Goal: Task Accomplishment & Management: Manage account settings

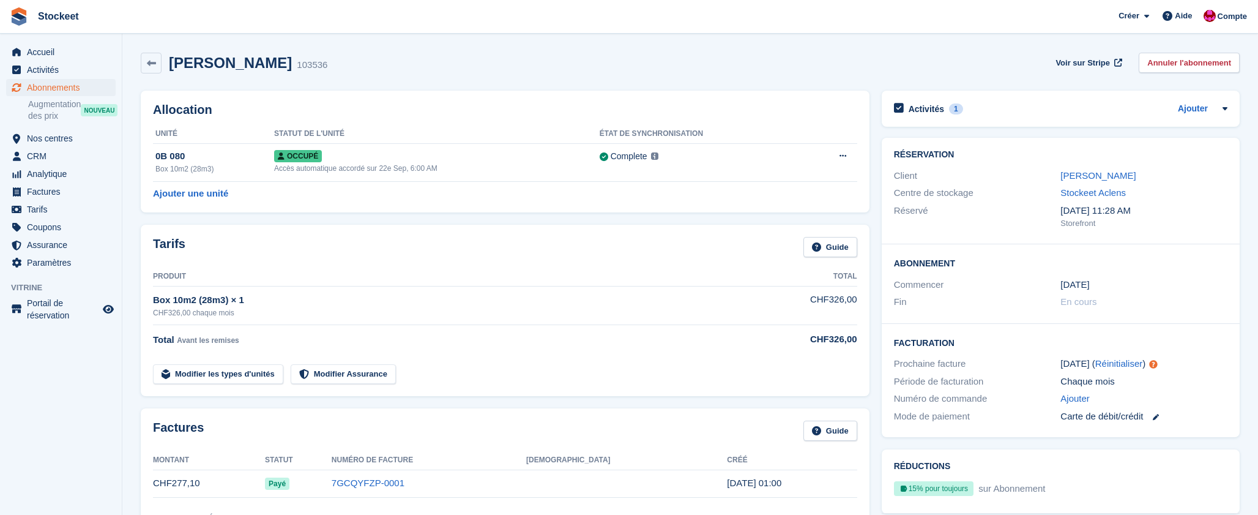
click at [63, 89] on span "Abonnements" at bounding box center [63, 87] width 73 height 17
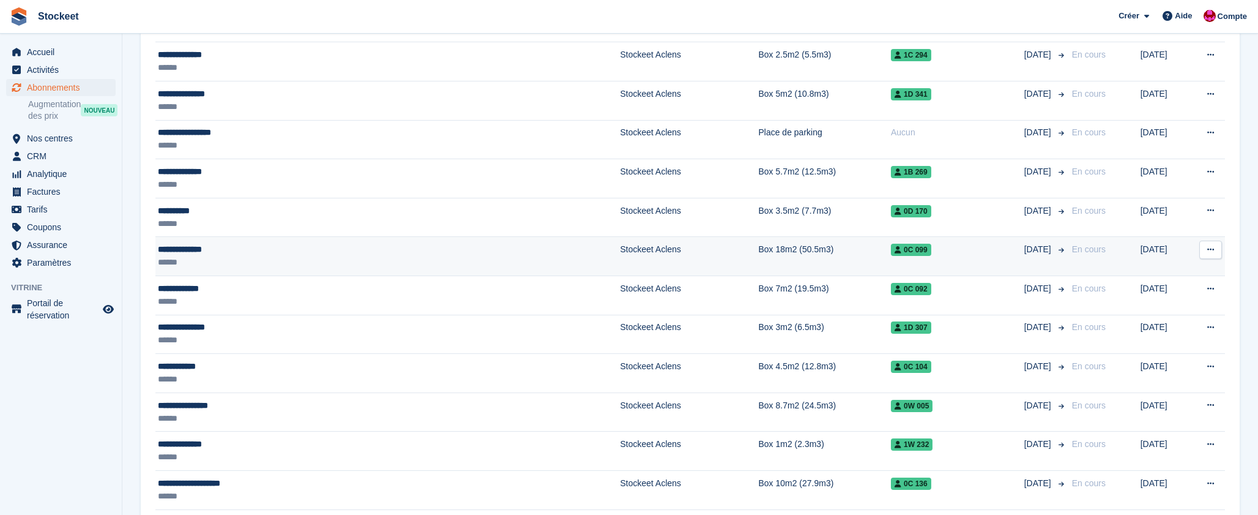
scroll to position [378, 0]
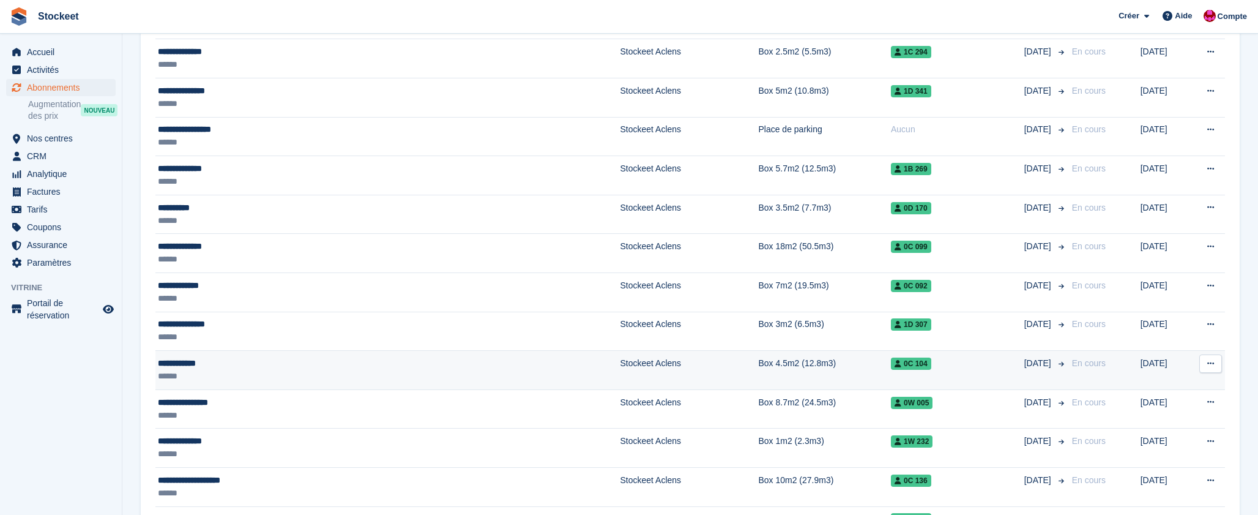
click at [289, 376] on div "******" at bounding box center [301, 376] width 286 height 13
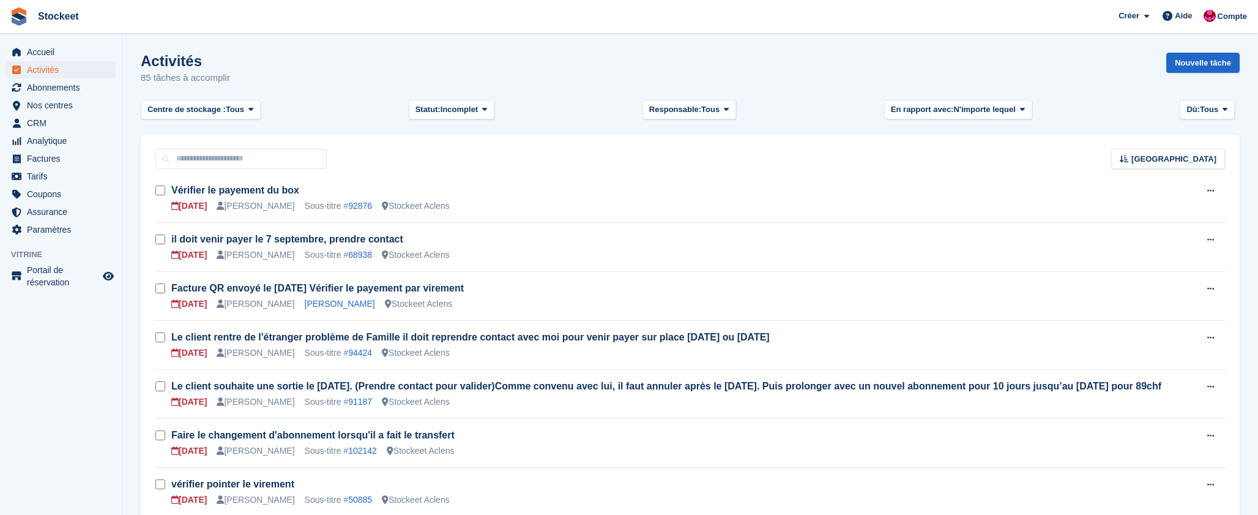
scroll to position [20, 0]
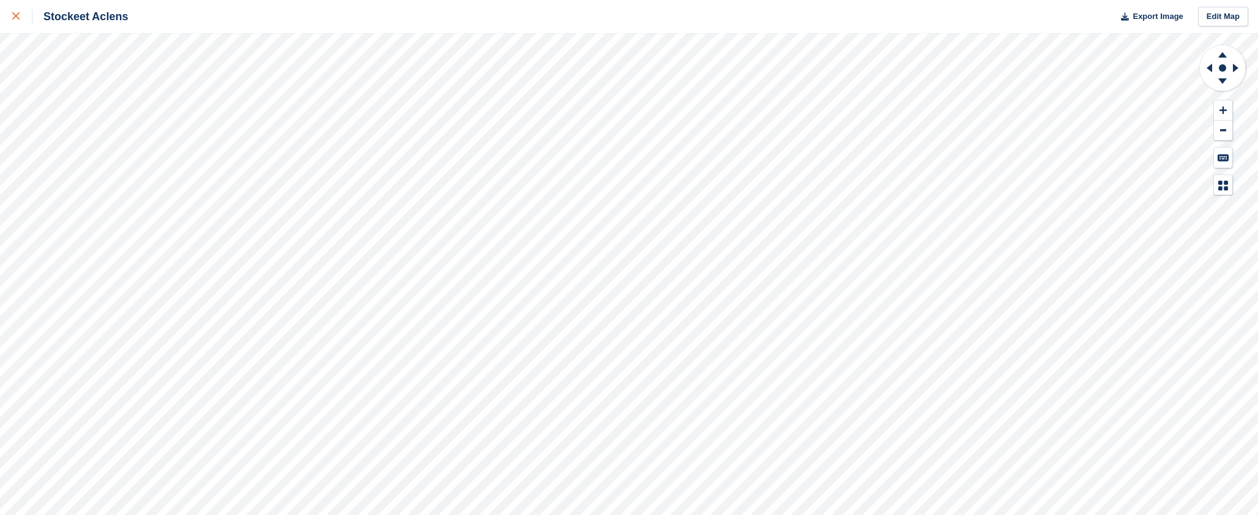
click at [20, 17] on div at bounding box center [22, 16] width 20 height 15
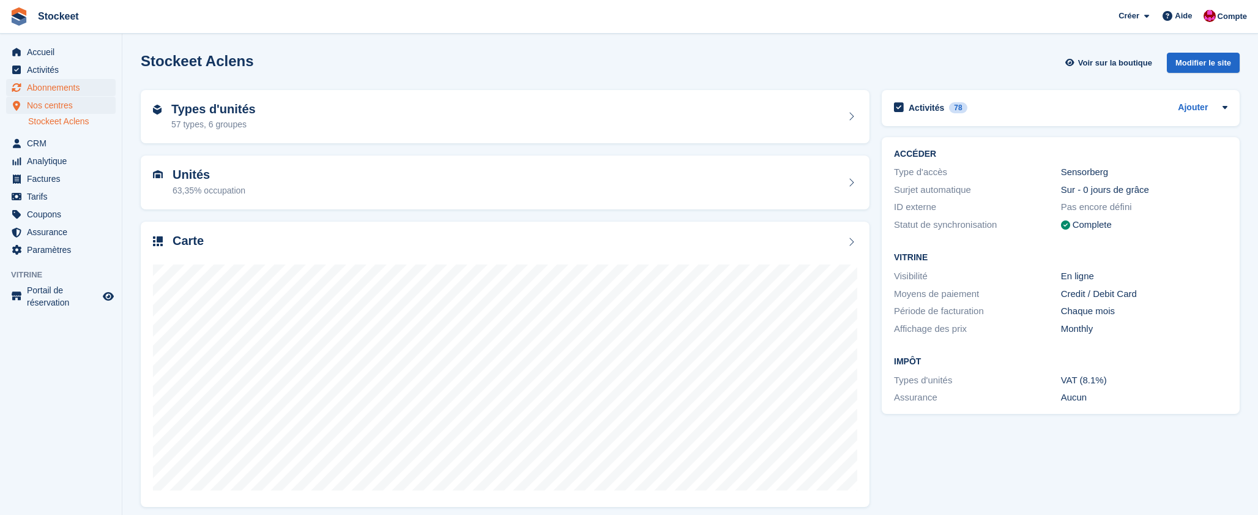
click at [38, 83] on span "Abonnements" at bounding box center [63, 87] width 73 height 17
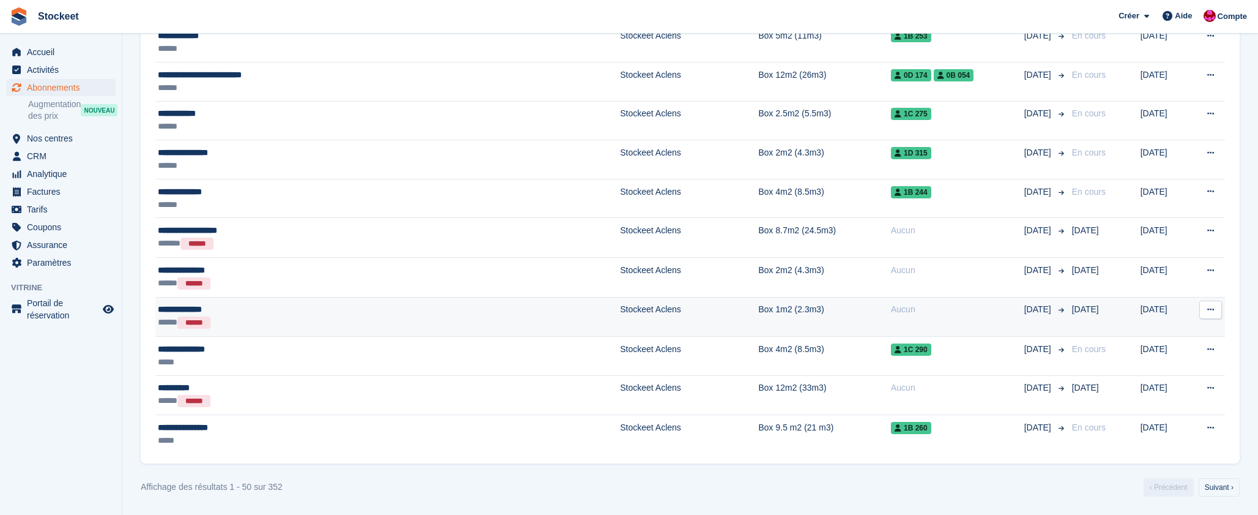
scroll to position [1836, 0]
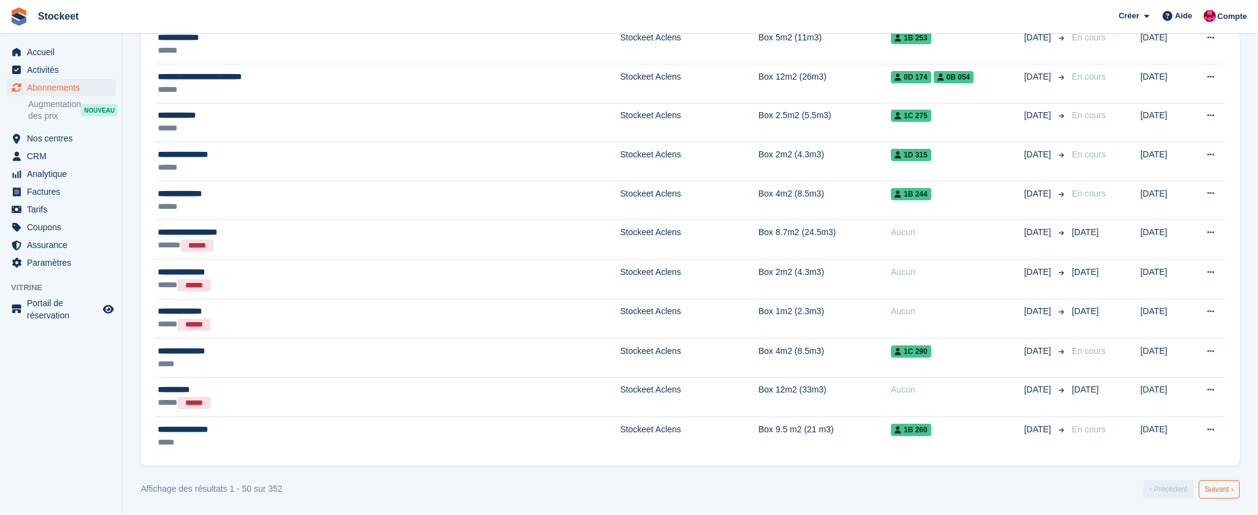
click at [1220, 485] on link "Suivant ›" at bounding box center [1219, 489] width 41 height 18
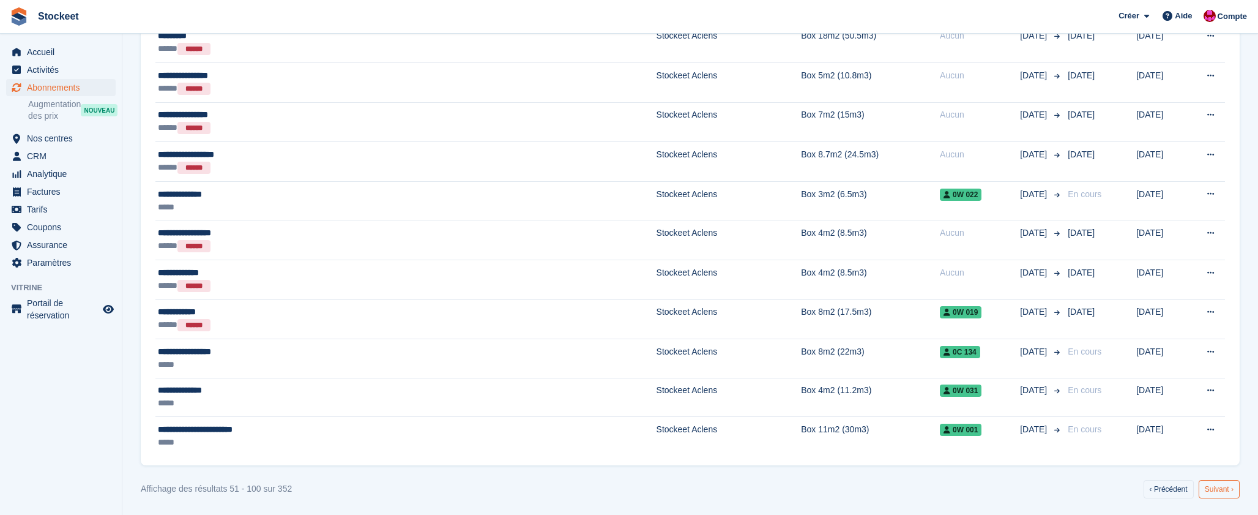
click at [1215, 490] on link "Suivant ›" at bounding box center [1219, 489] width 41 height 18
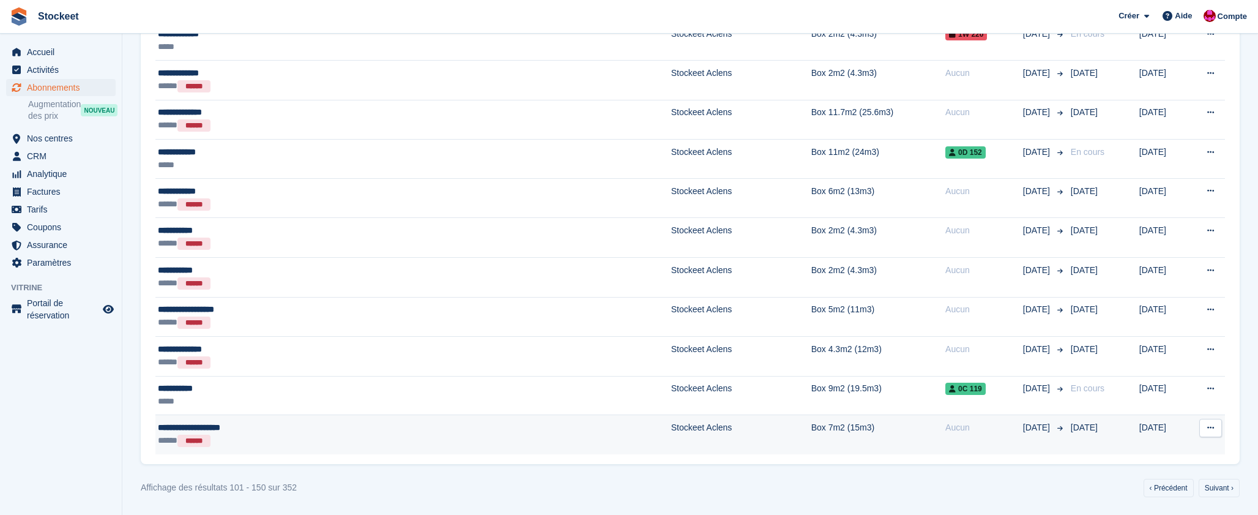
scroll to position [1842, 0]
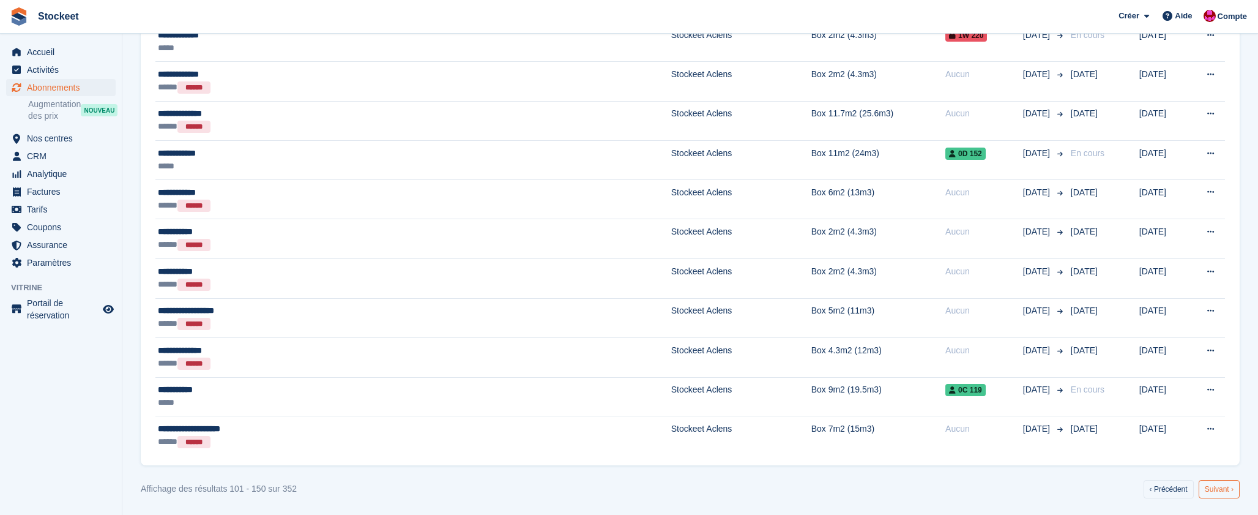
click at [1230, 491] on link "Suivant ›" at bounding box center [1219, 489] width 41 height 18
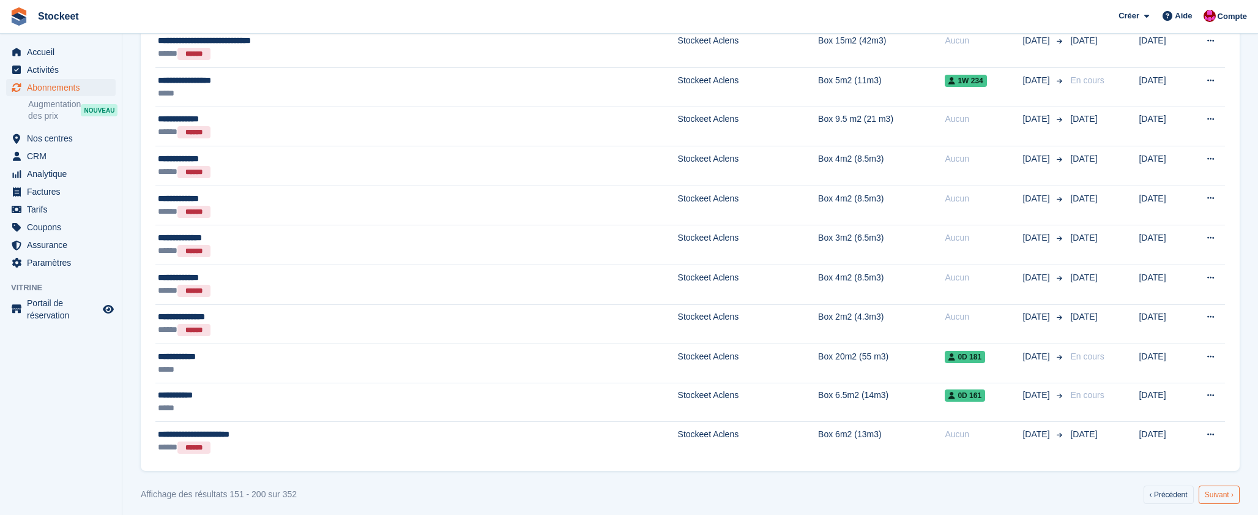
click at [1230, 491] on link "Suivant ›" at bounding box center [1219, 494] width 41 height 18
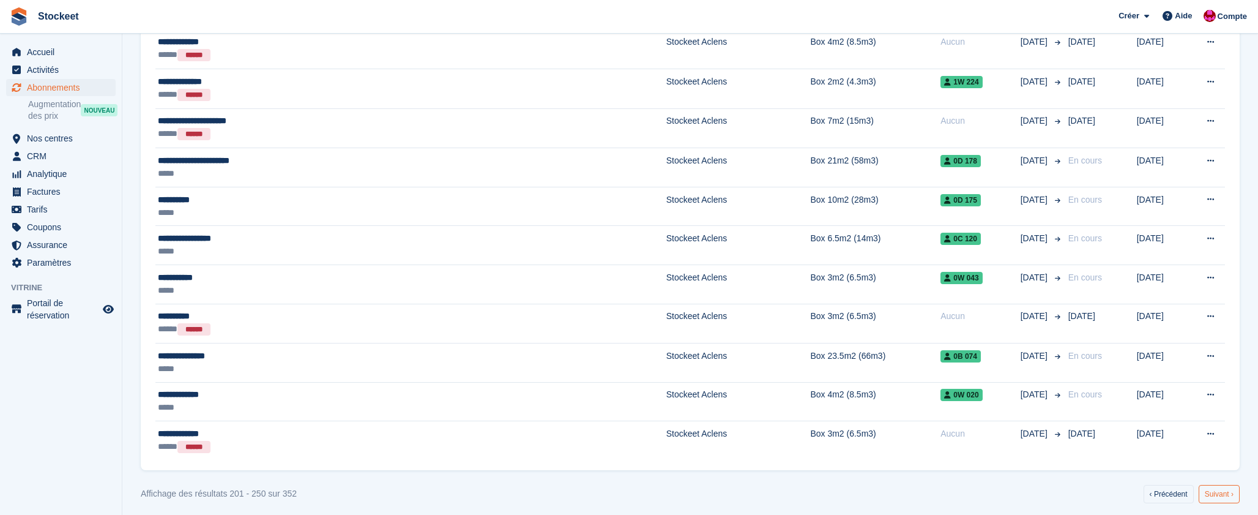
click at [1230, 492] on link "Suivant ›" at bounding box center [1219, 494] width 41 height 18
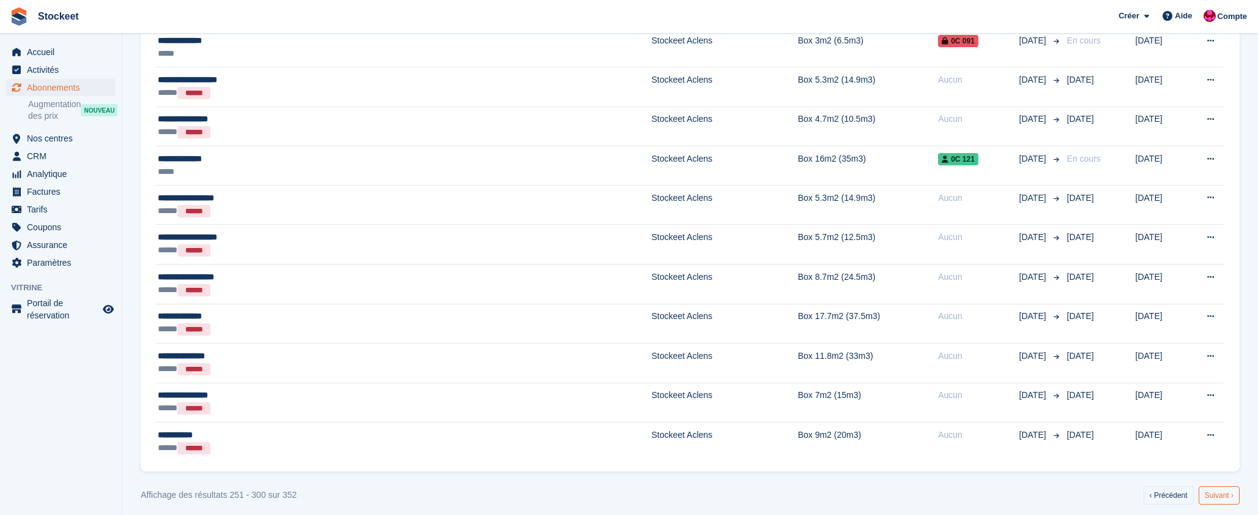
click at [1230, 492] on link "Suivant ›" at bounding box center [1219, 495] width 41 height 18
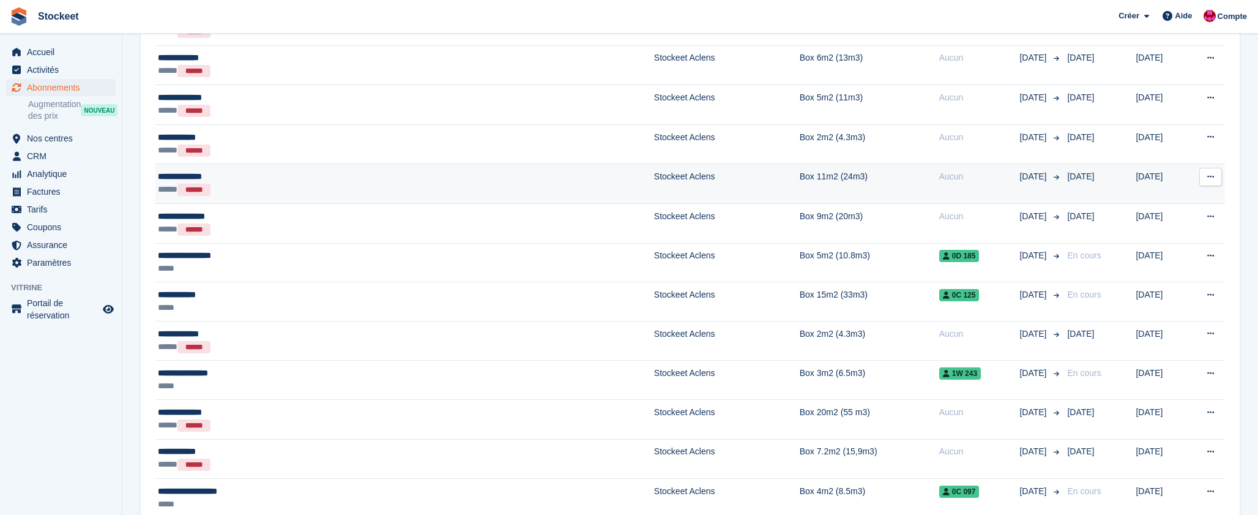
scroll to position [1514, 0]
click at [237, 171] on div "**********" at bounding box center [304, 176] width 292 height 13
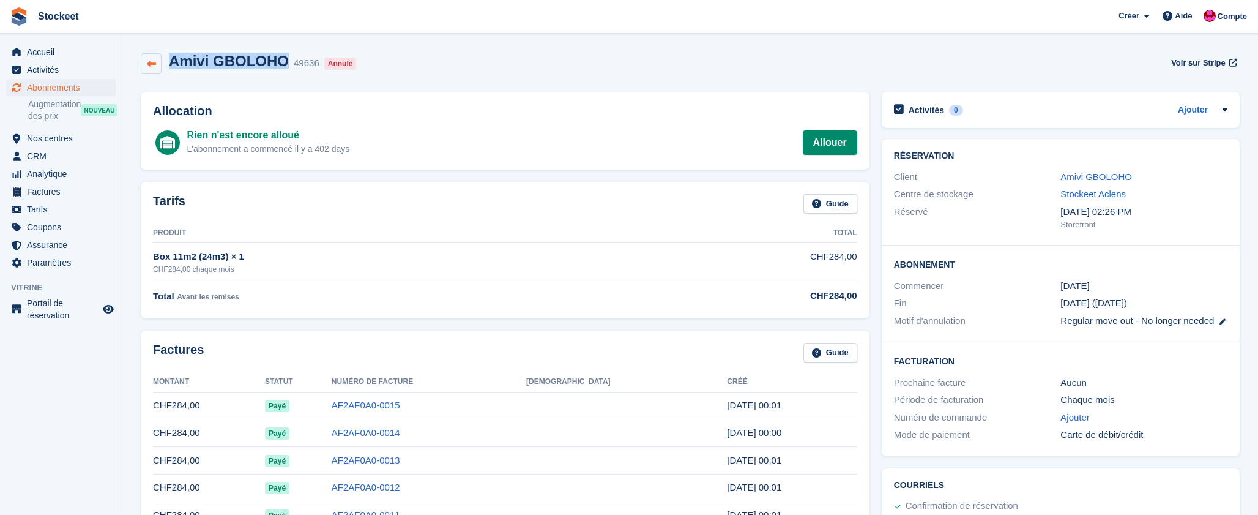
drag, startPoint x: 282, startPoint y: 63, endPoint x: 155, endPoint y: 62, distance: 126.7
click at [155, 62] on div "Amivi GBOLOHO 49636 Annulé" at bounding box center [251, 64] width 220 height 22
copy div "Amivi GBOLOHO"
click at [1112, 172] on link "Amivi GBOLOHO" at bounding box center [1097, 176] width 72 height 10
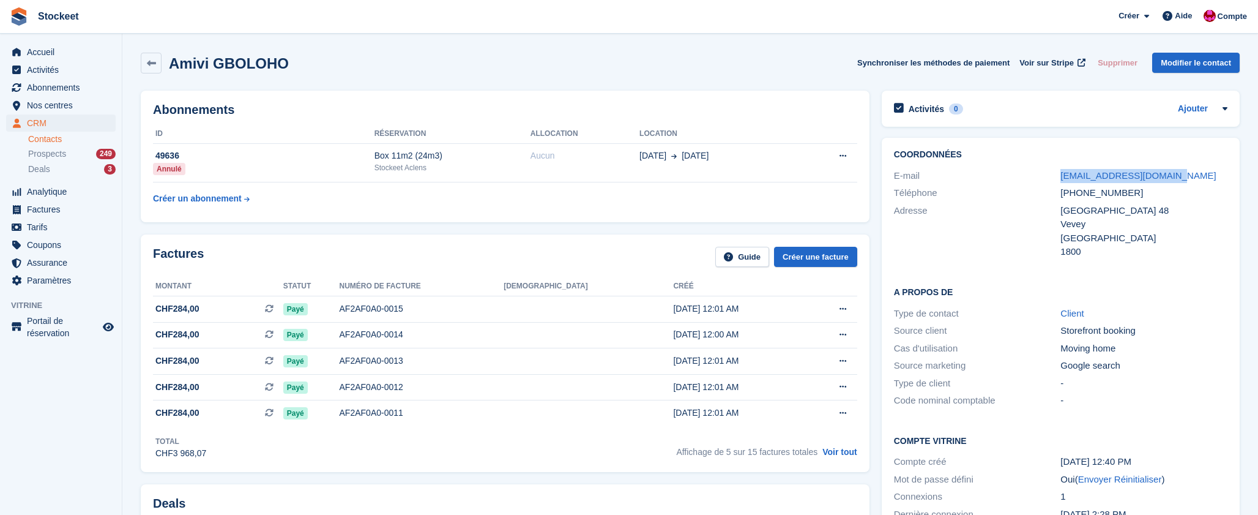
drag, startPoint x: 1176, startPoint y: 172, endPoint x: 1058, endPoint y: 180, distance: 117.8
click at [1058, 180] on div "E-mail victorineamivi@yahoo.fr" at bounding box center [1061, 176] width 334 height 18
copy div "victorineamivi@yahoo.fr"
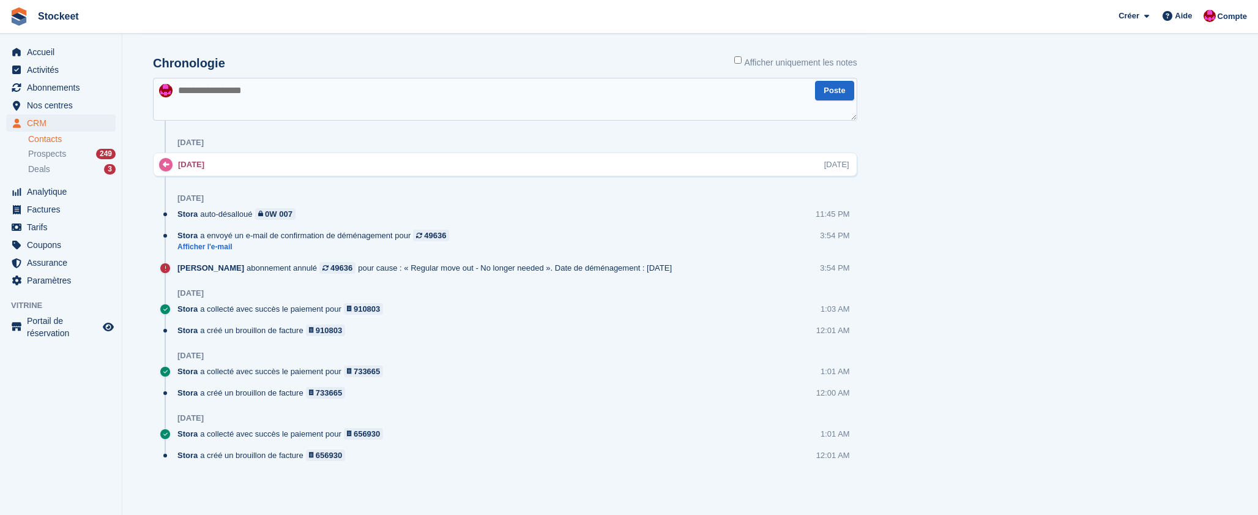
scroll to position [687, 0]
click at [363, 311] on div "910803" at bounding box center [367, 309] width 26 height 12
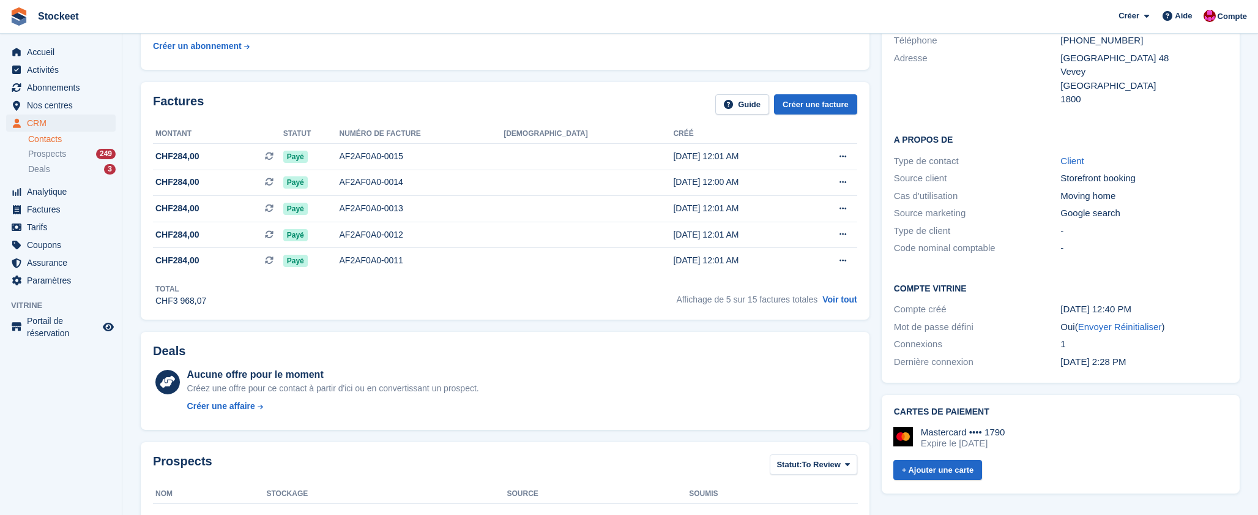
scroll to position [114, 0]
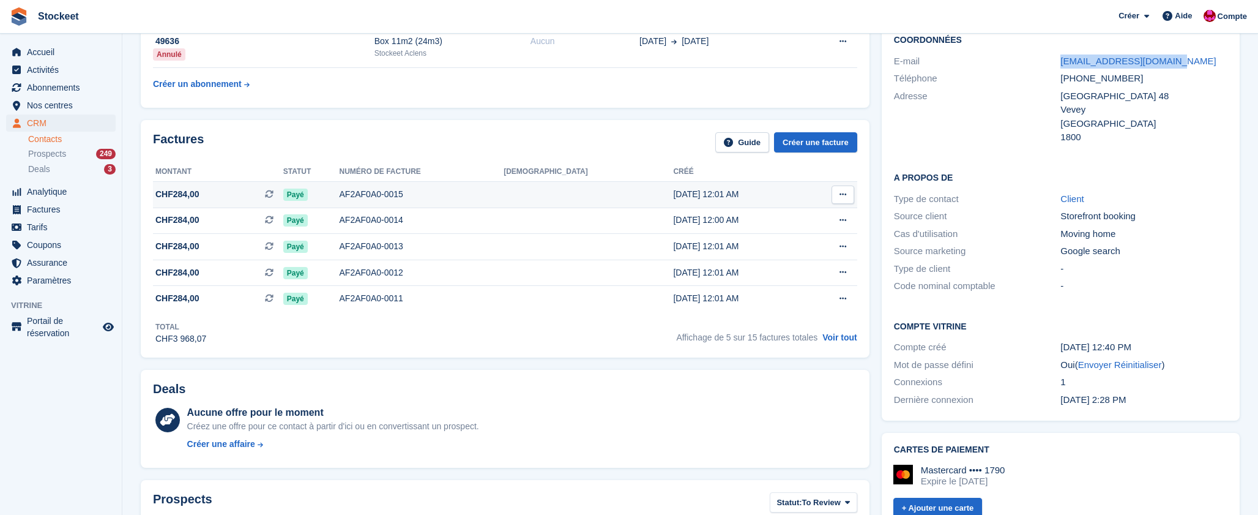
click at [845, 196] on icon at bounding box center [843, 194] width 7 height 8
click at [504, 203] on td "AF2AF0A0-0015" at bounding box center [422, 194] width 165 height 26
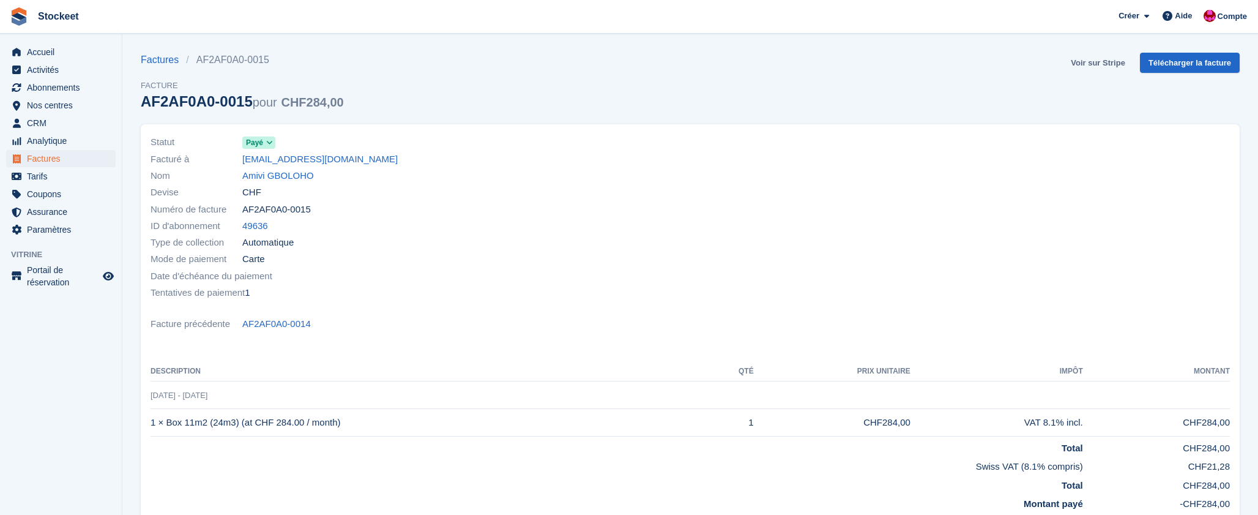
click at [1108, 64] on link "Voir sur Stripe" at bounding box center [1098, 63] width 64 height 20
click at [280, 179] on link "Amivi GBOLOHO" at bounding box center [278, 176] width 72 height 14
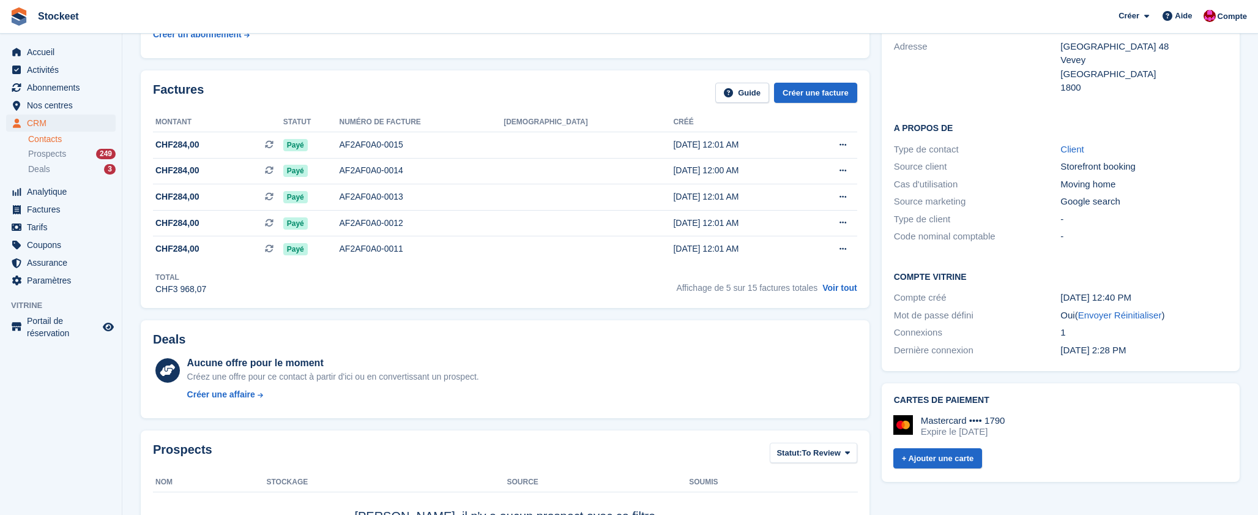
scroll to position [166, 0]
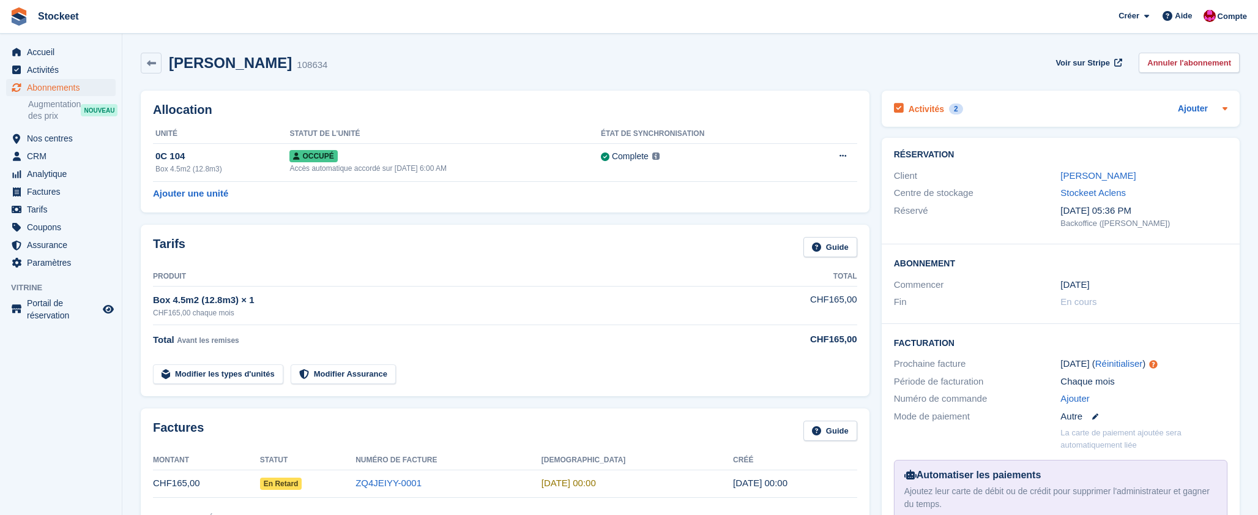
click at [913, 105] on h2 "Activités" at bounding box center [926, 108] width 35 height 11
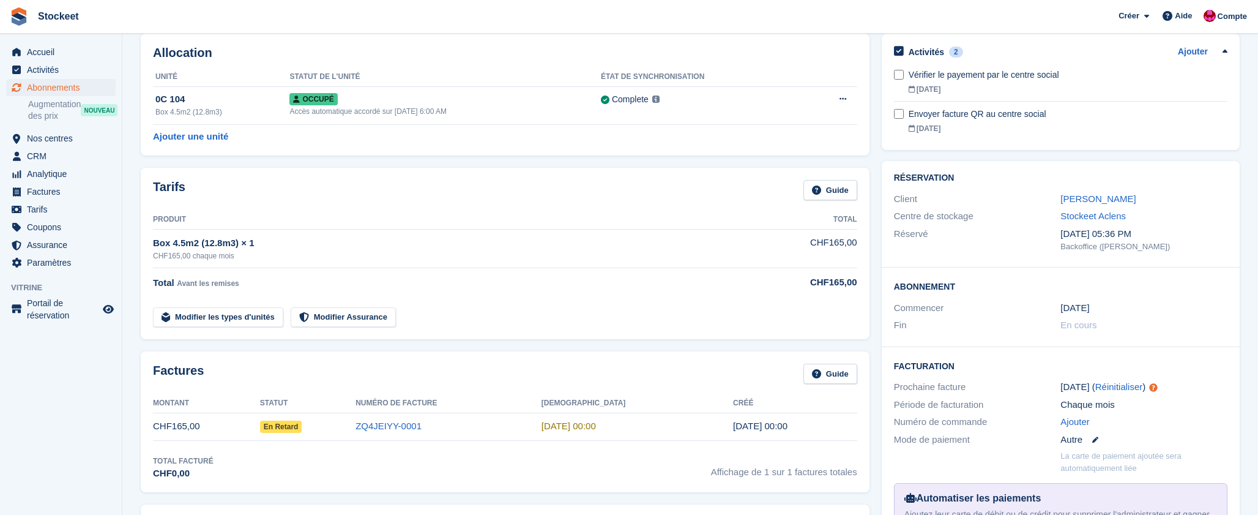
scroll to position [6, 0]
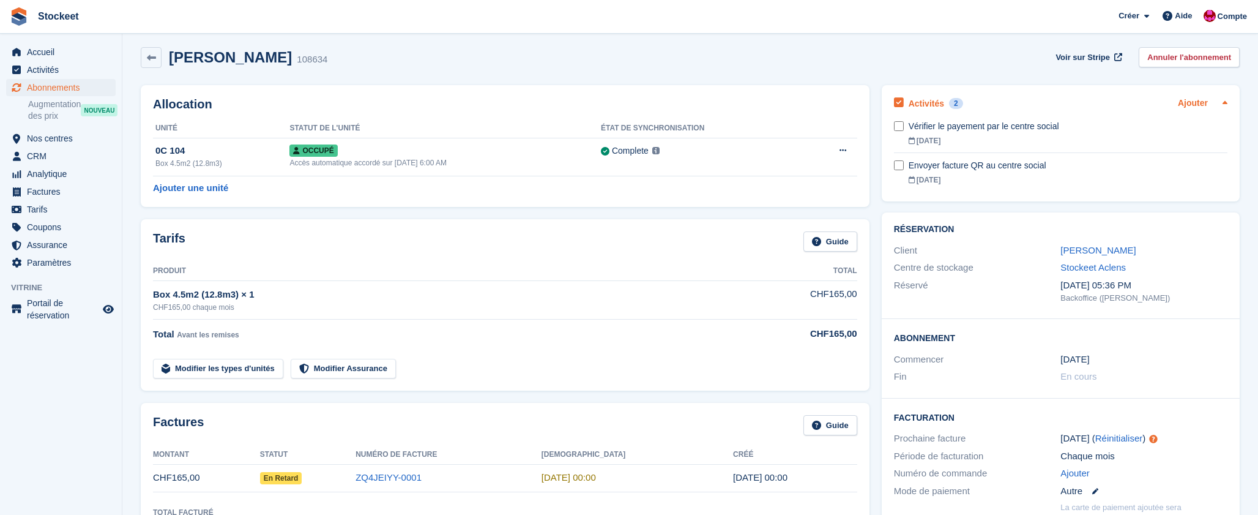
click at [1195, 106] on link "Ajouter" at bounding box center [1193, 104] width 30 height 14
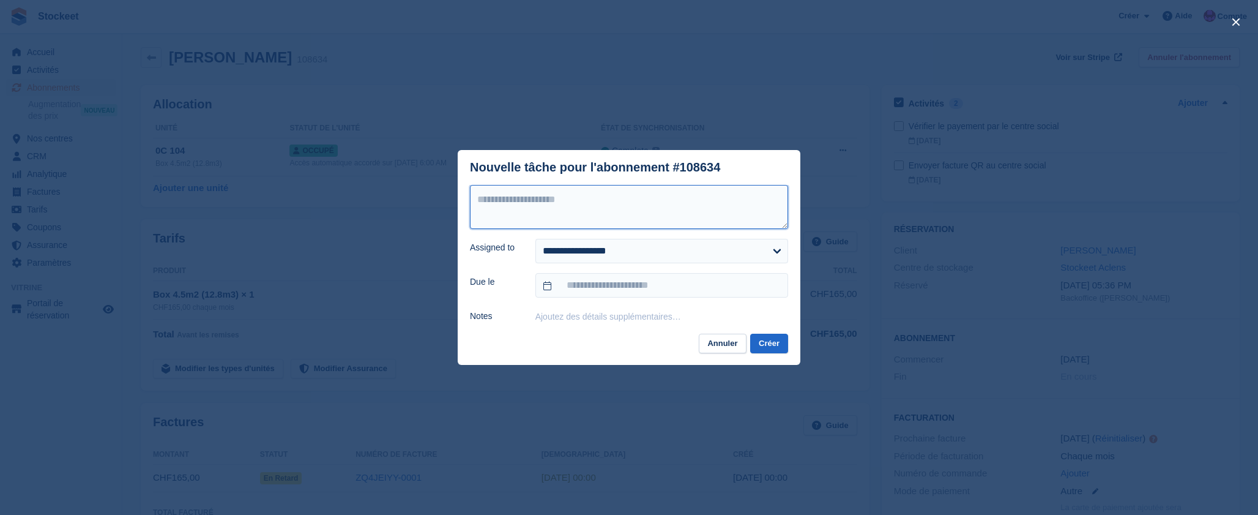
click at [558, 223] on textarea at bounding box center [629, 207] width 318 height 44
click at [529, 215] on textarea "**********" at bounding box center [629, 207] width 318 height 44
click at [584, 215] on textarea "**********" at bounding box center [629, 207] width 318 height 44
type textarea "**********"
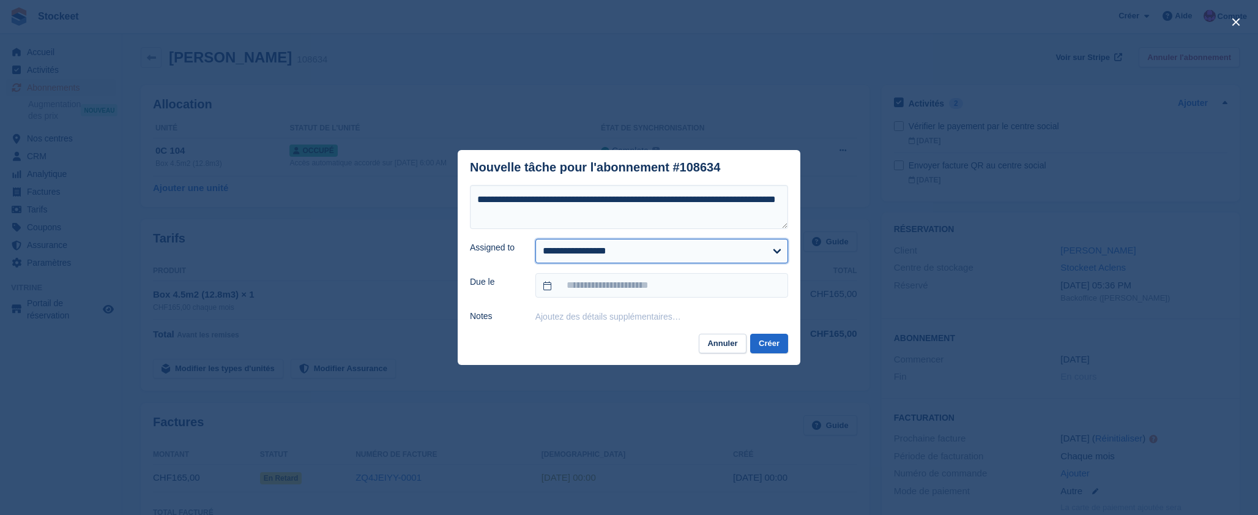
select select "****"
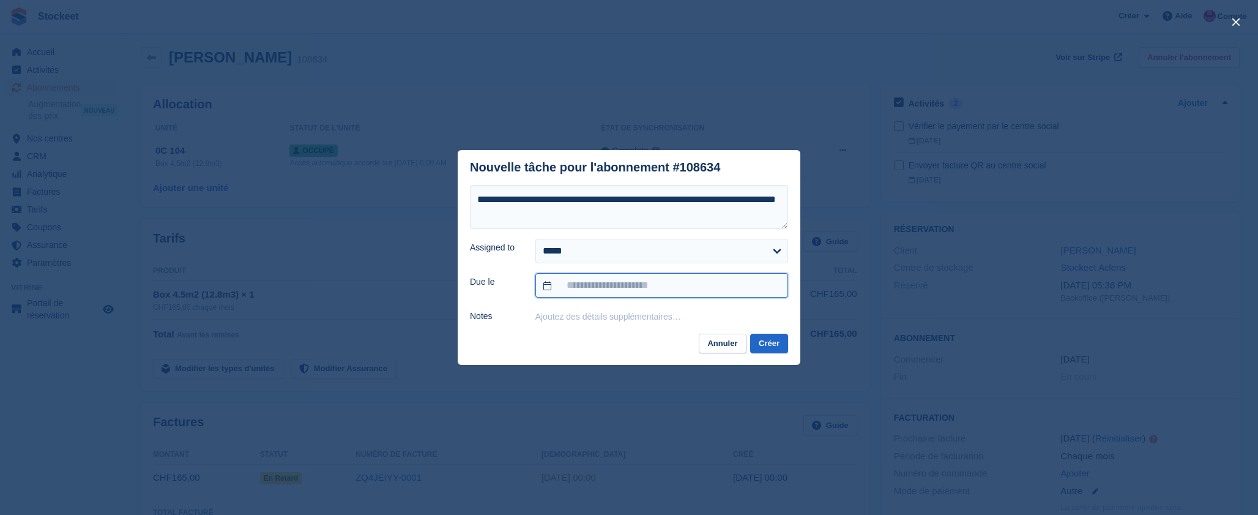
click at [616, 287] on input "text" at bounding box center [662, 285] width 253 height 24
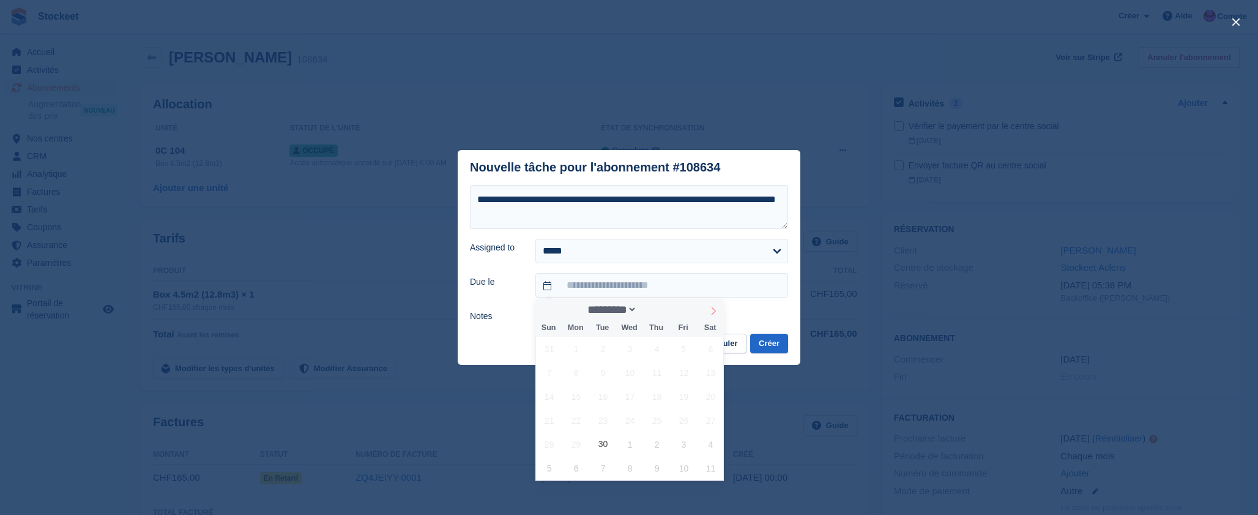
click at [716, 312] on icon at bounding box center [713, 311] width 9 height 9
select select "*"
click at [632, 355] on span "1" at bounding box center [630, 349] width 24 height 24
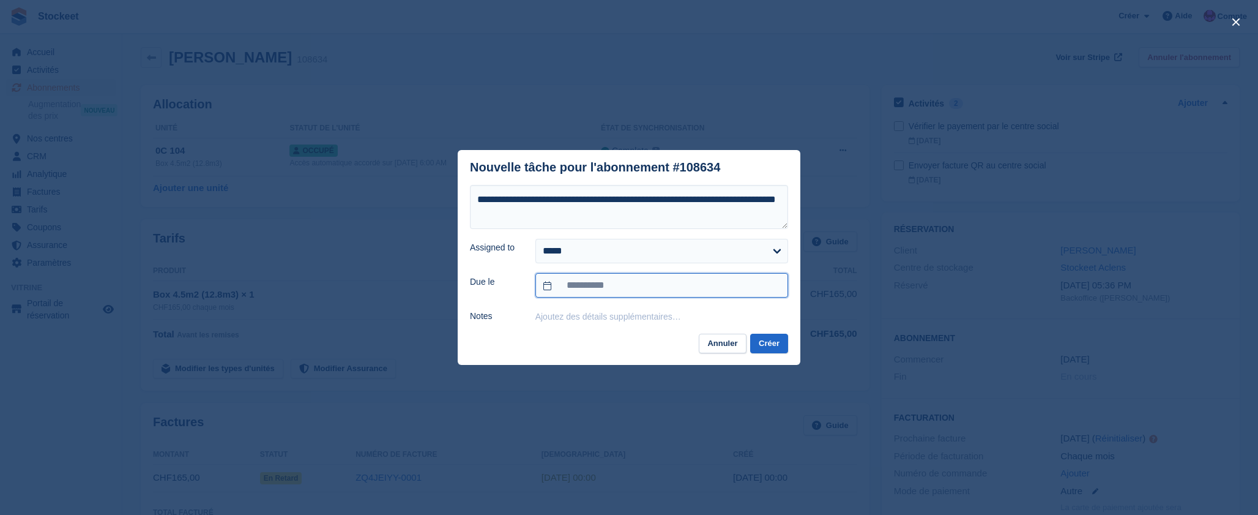
click at [646, 286] on input "**********" at bounding box center [662, 285] width 253 height 24
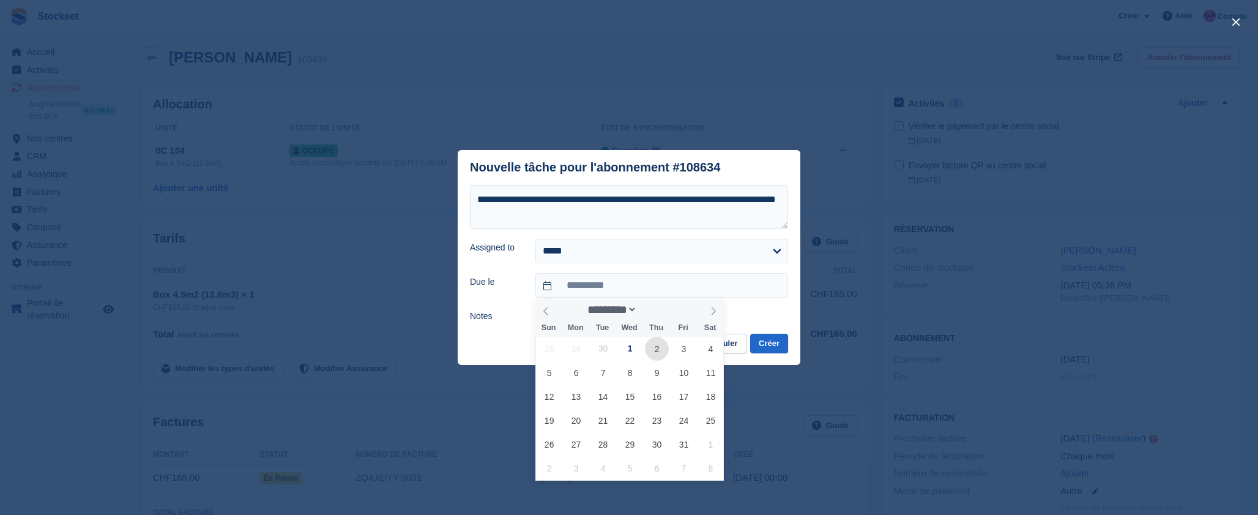
click at [651, 350] on span "2" at bounding box center [657, 349] width 24 height 24
type input "**********"
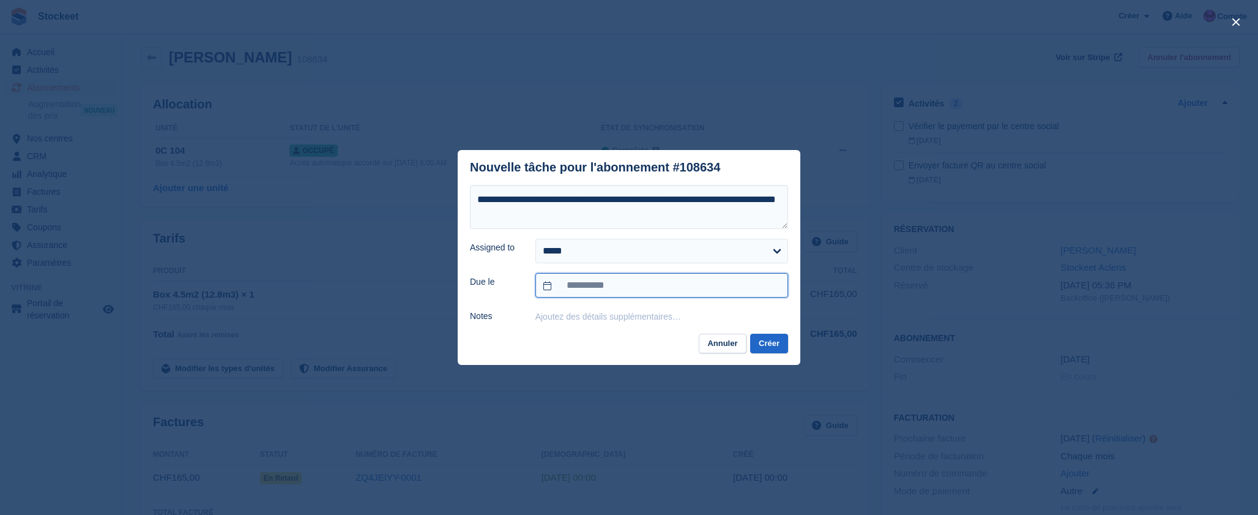
click at [640, 285] on input "**********" at bounding box center [662, 285] width 253 height 24
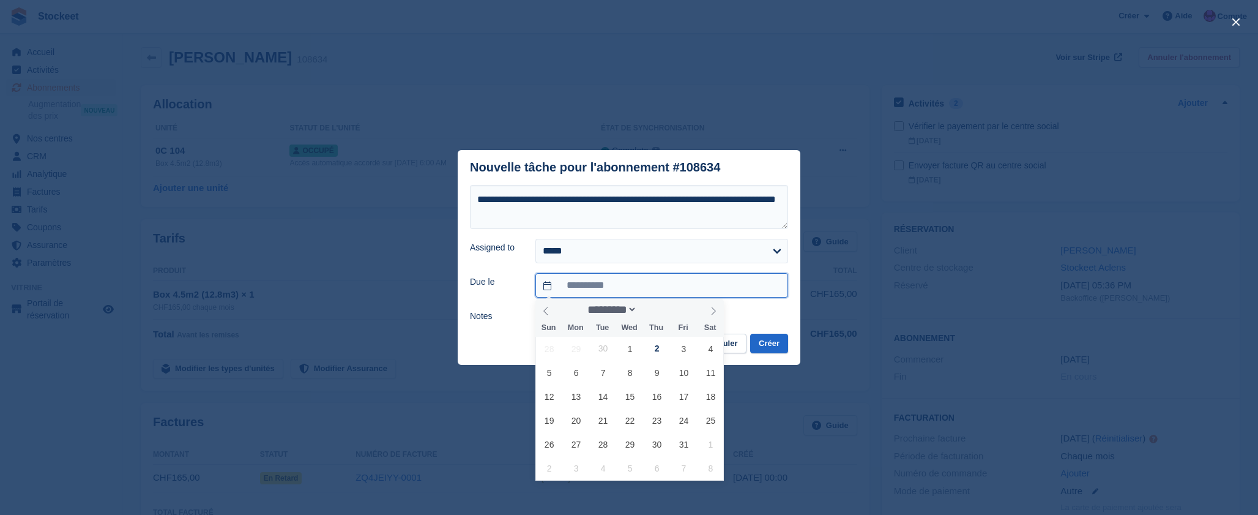
click at [734, 289] on input "**********" at bounding box center [662, 285] width 253 height 24
click at [766, 346] on button "Créer" at bounding box center [769, 344] width 38 height 20
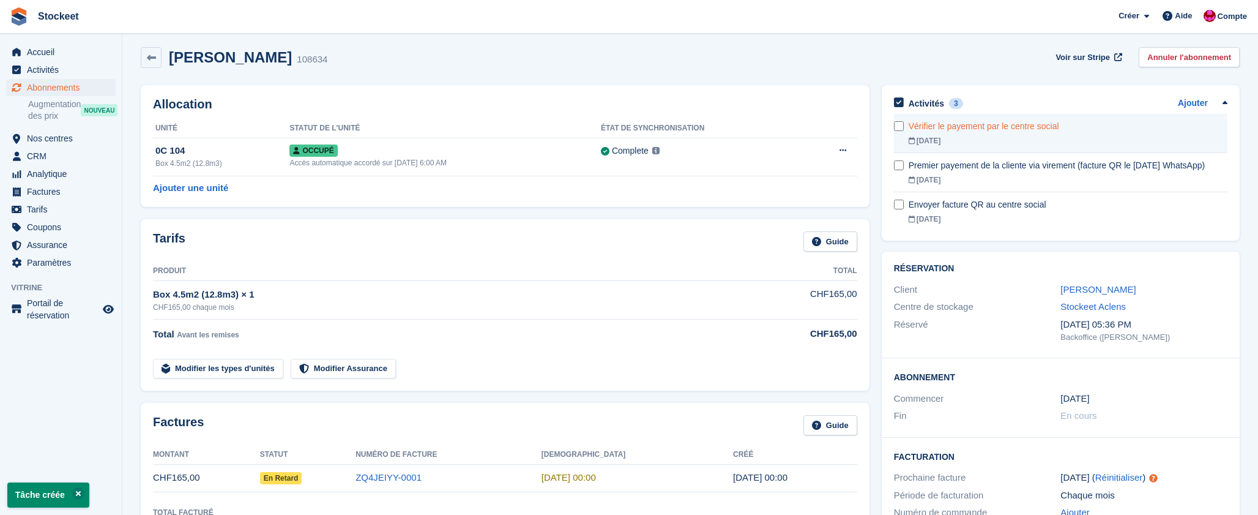
click at [958, 134] on link "Vérifier le payement par le centre social 01 Oct" at bounding box center [1068, 133] width 319 height 39
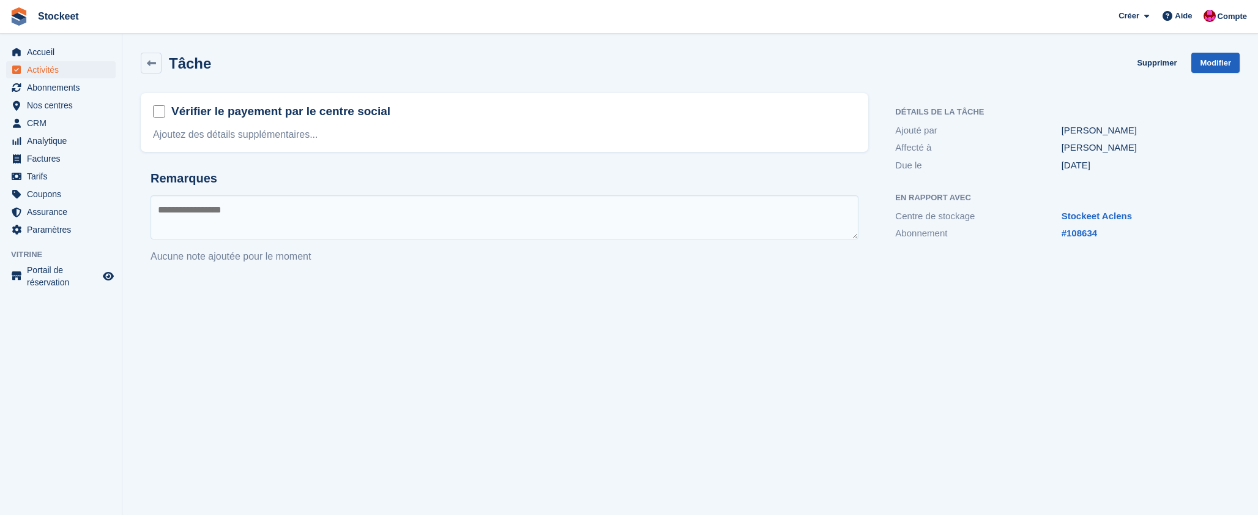
click at [1205, 65] on link "Modifier" at bounding box center [1216, 63] width 48 height 20
select select "*"
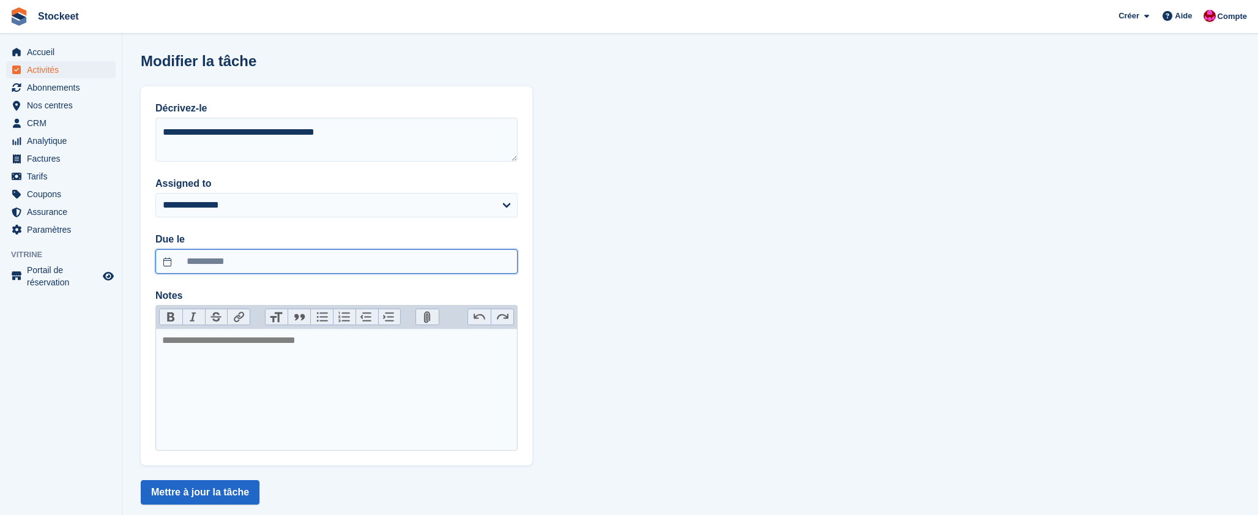
click at [286, 267] on input "**********" at bounding box center [336, 261] width 362 height 24
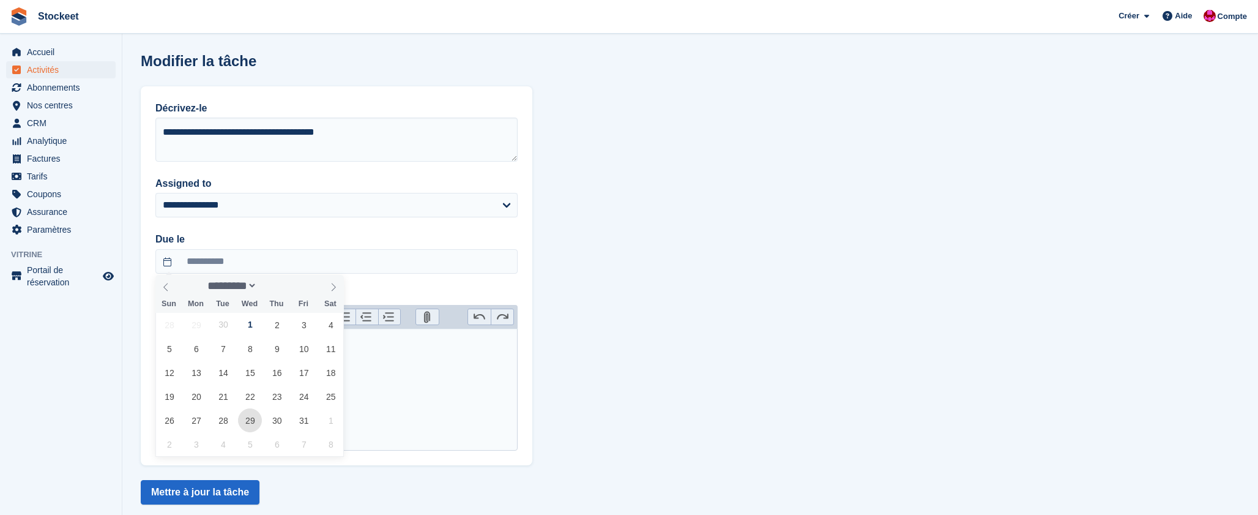
click at [258, 419] on span "29" at bounding box center [250, 420] width 24 height 24
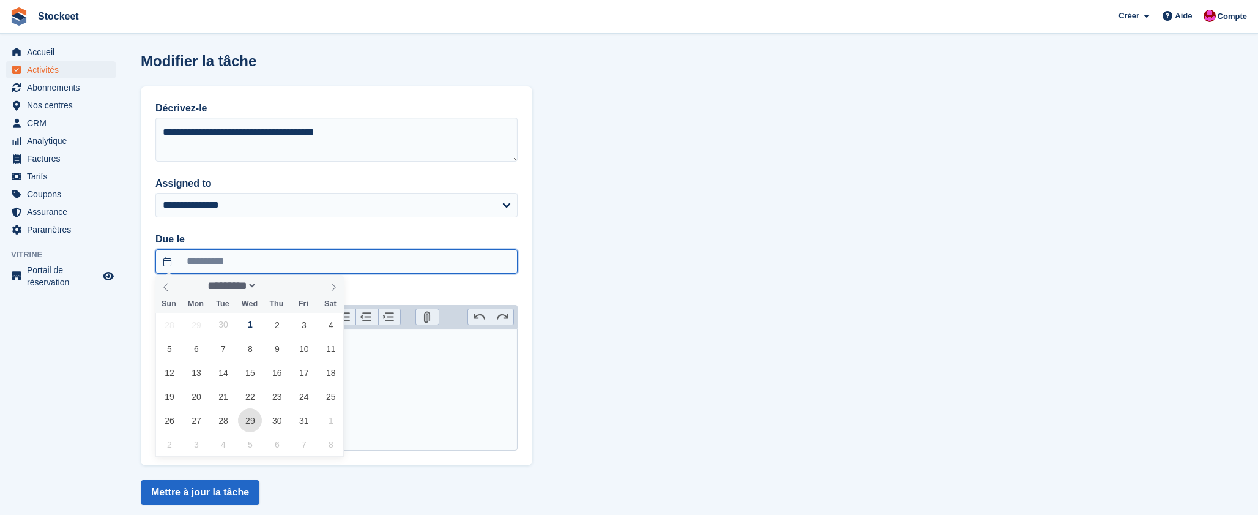
type input "**********"
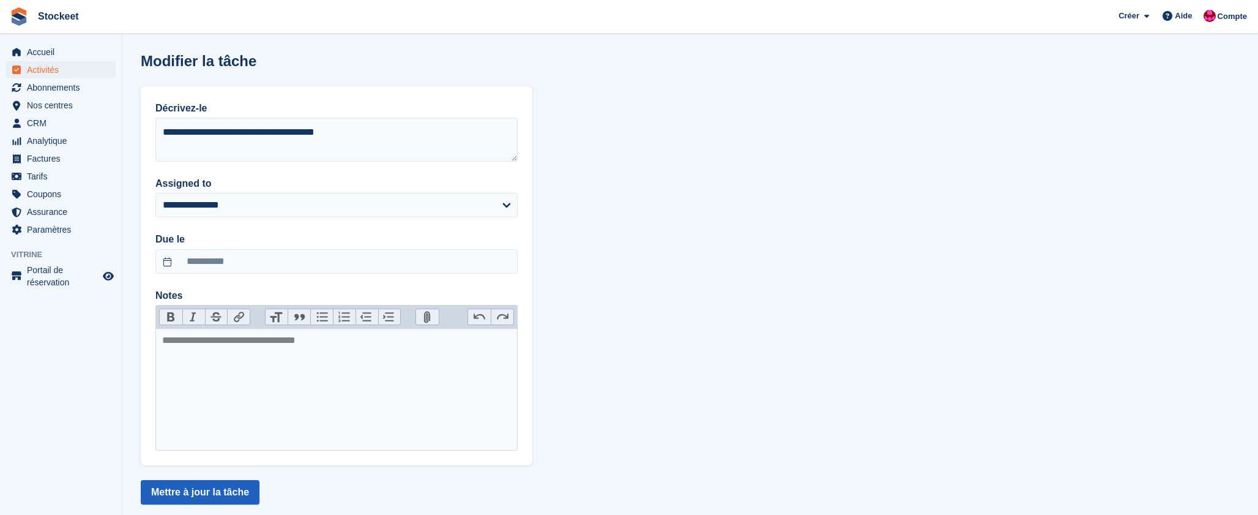
click at [233, 503] on button "Mettre à jour la tâche" at bounding box center [200, 492] width 119 height 24
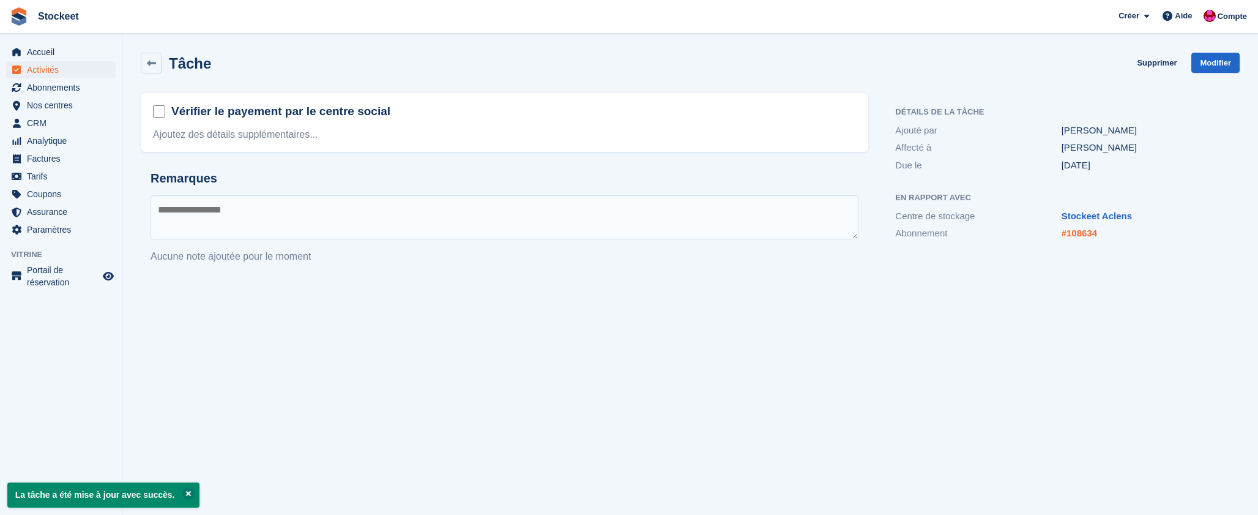
click at [1094, 230] on link "#108634" at bounding box center [1079, 233] width 35 height 10
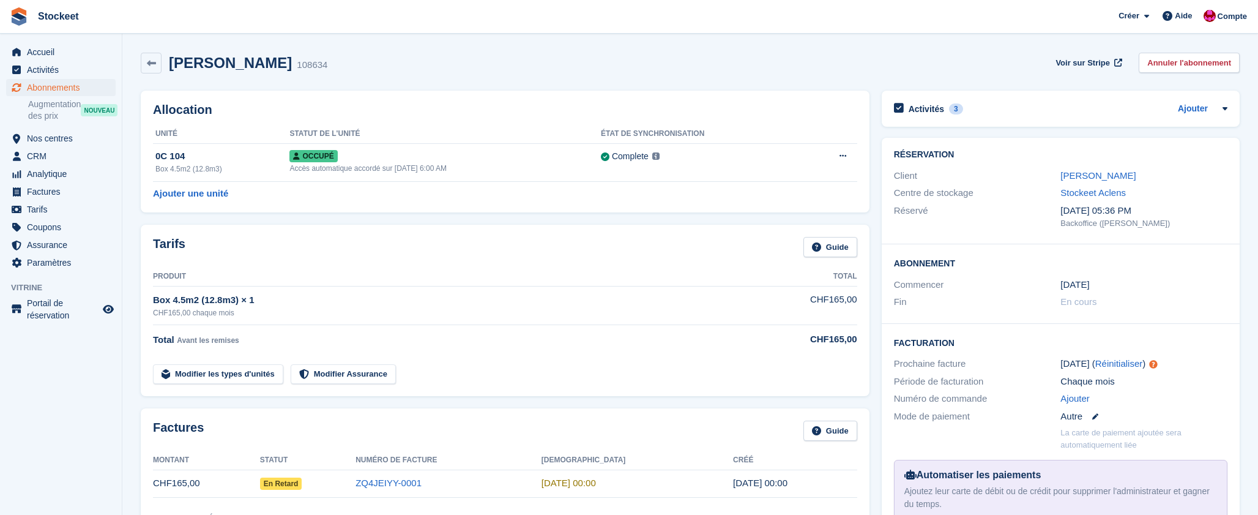
click at [924, 99] on div "Activités 3 Ajouter Premier payement de la cliente via virement (facture QR le …" at bounding box center [1061, 109] width 358 height 36
click at [921, 110] on h2 "Activités" at bounding box center [926, 108] width 35 height 11
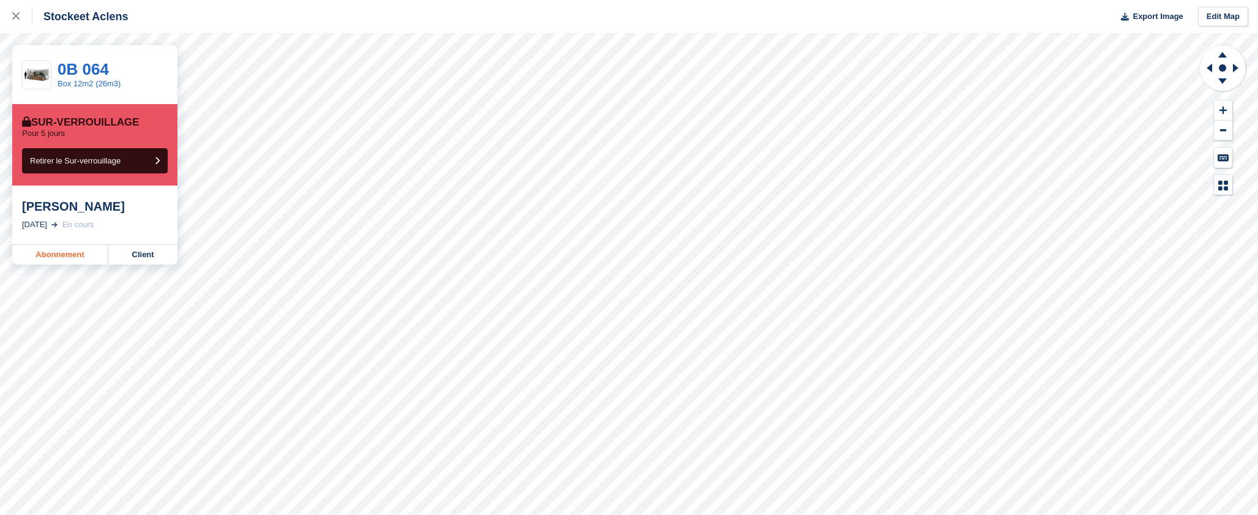
click at [84, 255] on link "Abonnement" at bounding box center [60, 255] width 96 height 20
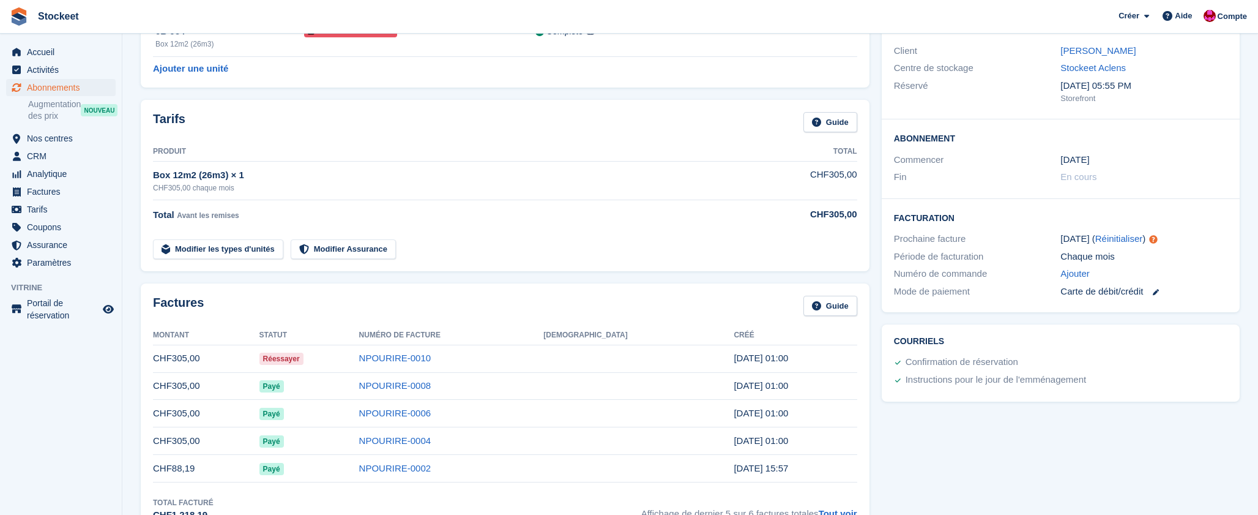
scroll to position [133, 0]
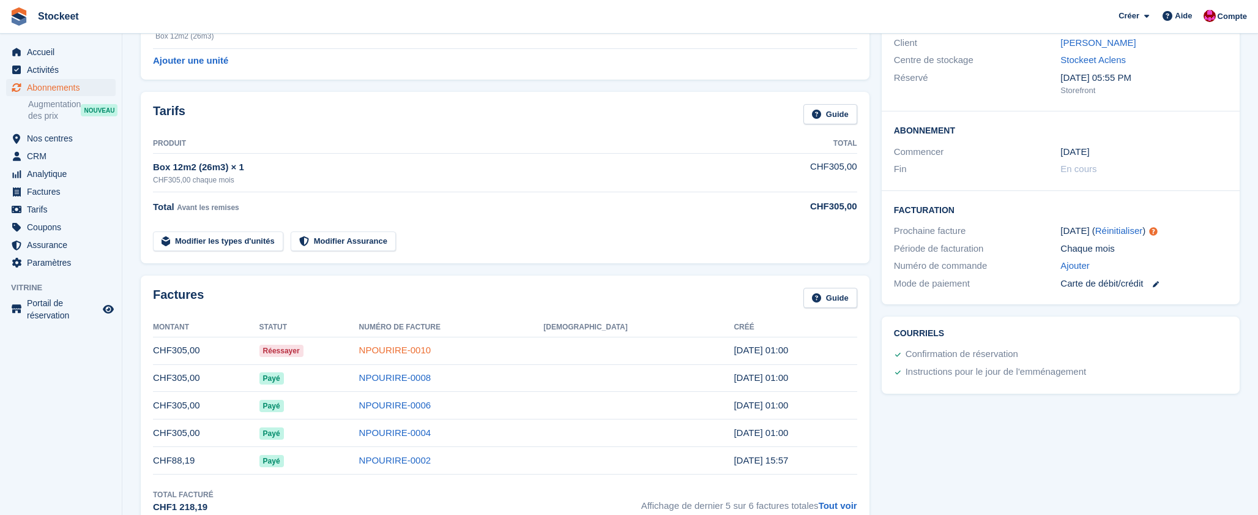
click at [432, 354] on link "NPOURIRE-0010" at bounding box center [395, 350] width 72 height 10
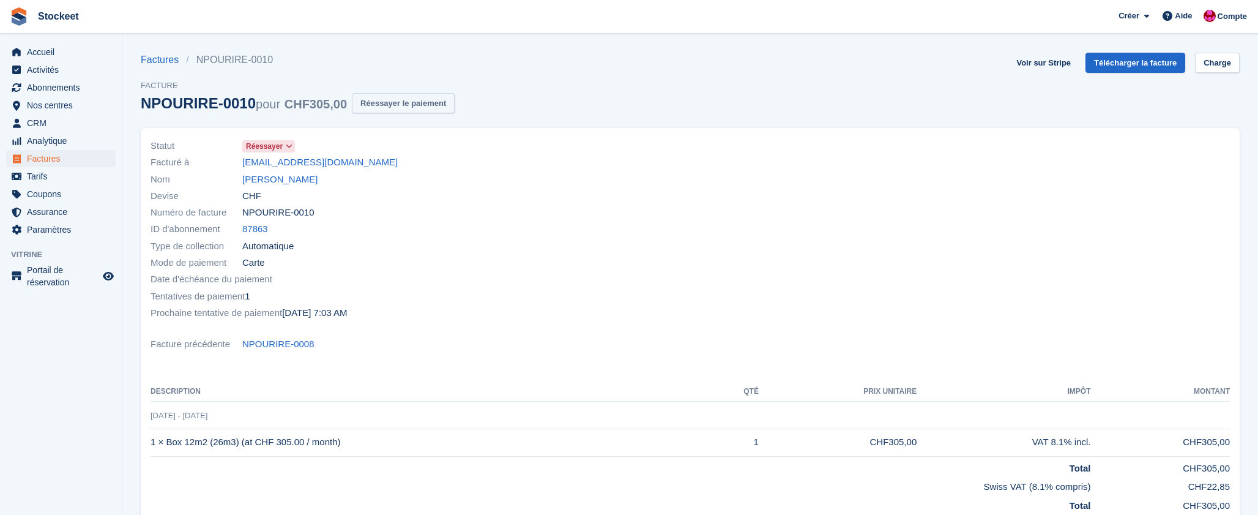
click at [407, 96] on button "Réessayer le paiement" at bounding box center [403, 103] width 103 height 20
